Goal: Contribute content: Add original content to the website for others to see

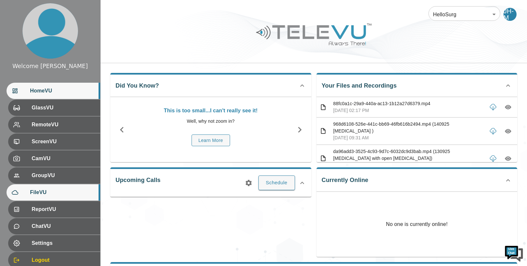
click at [33, 193] on span "FileVU" at bounding box center [62, 193] width 65 height 8
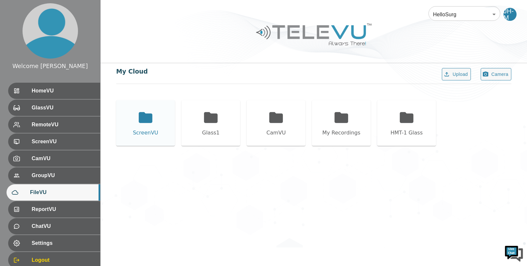
click at [149, 130] on div "ScreenVU" at bounding box center [145, 133] width 25 height 8
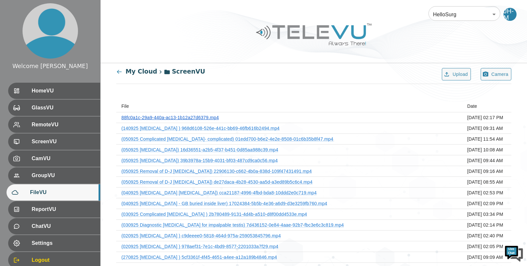
click at [192, 116] on link "88fc0a1c-29a9-440a-ac13-1b12a27d6379.mp4" at bounding box center [169, 117] width 97 height 5
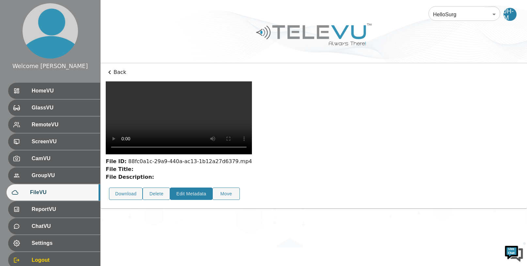
click at [199, 188] on button "Edit Metadata" at bounding box center [191, 194] width 42 height 13
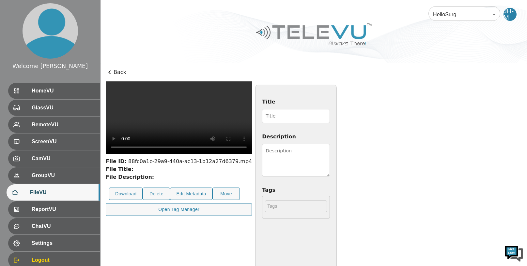
click at [295, 114] on input "Title" at bounding box center [296, 116] width 68 height 14
click at [330, 117] on input "Title" at bounding box center [296, 116] width 68 height 14
type input "140925 [MEDICAL_DATA] with [MEDICAL_DATA]"
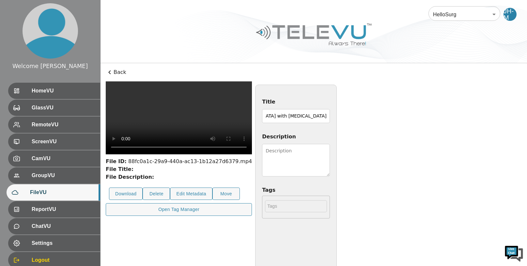
click at [330, 155] on textarea "Description" at bounding box center [296, 160] width 68 height 33
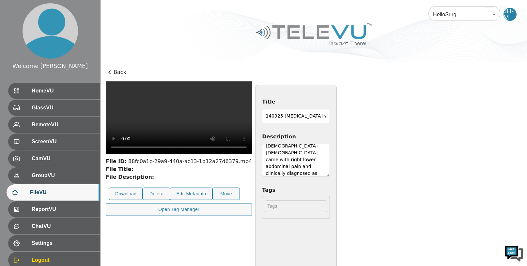
scroll to position [12, 0]
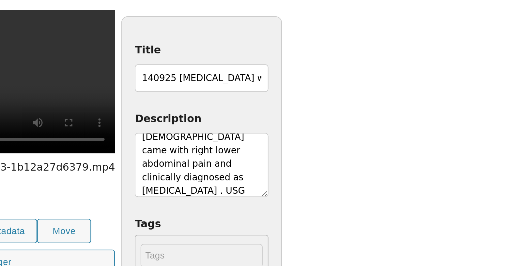
click at [330, 168] on textarea "[DEMOGRAPHIC_DATA] [DEMOGRAPHIC_DATA] came with right lower abdominal pain and …" at bounding box center [296, 160] width 68 height 33
click at [330, 174] on textarea "[DEMOGRAPHIC_DATA] [DEMOGRAPHIC_DATA] came with right lower abdominal pain and …" at bounding box center [296, 160] width 68 height 33
click at [330, 173] on textarea "[DEMOGRAPHIC_DATA] [DEMOGRAPHIC_DATA] came with right lower abdominal pain and …" at bounding box center [296, 160] width 68 height 33
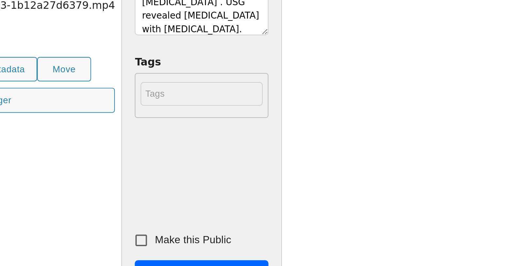
scroll to position [36, 0]
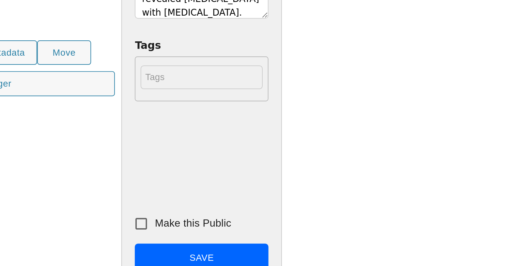
type textarea "[DEMOGRAPHIC_DATA] [DEMOGRAPHIC_DATA] came with right lower abdominal pain and …"
click at [272, 245] on input "Make this Public" at bounding box center [265, 245] width 14 height 14
checkbox input "true"
click at [330, 259] on button "Save" at bounding box center [296, 262] width 68 height 15
